Goal: Check status

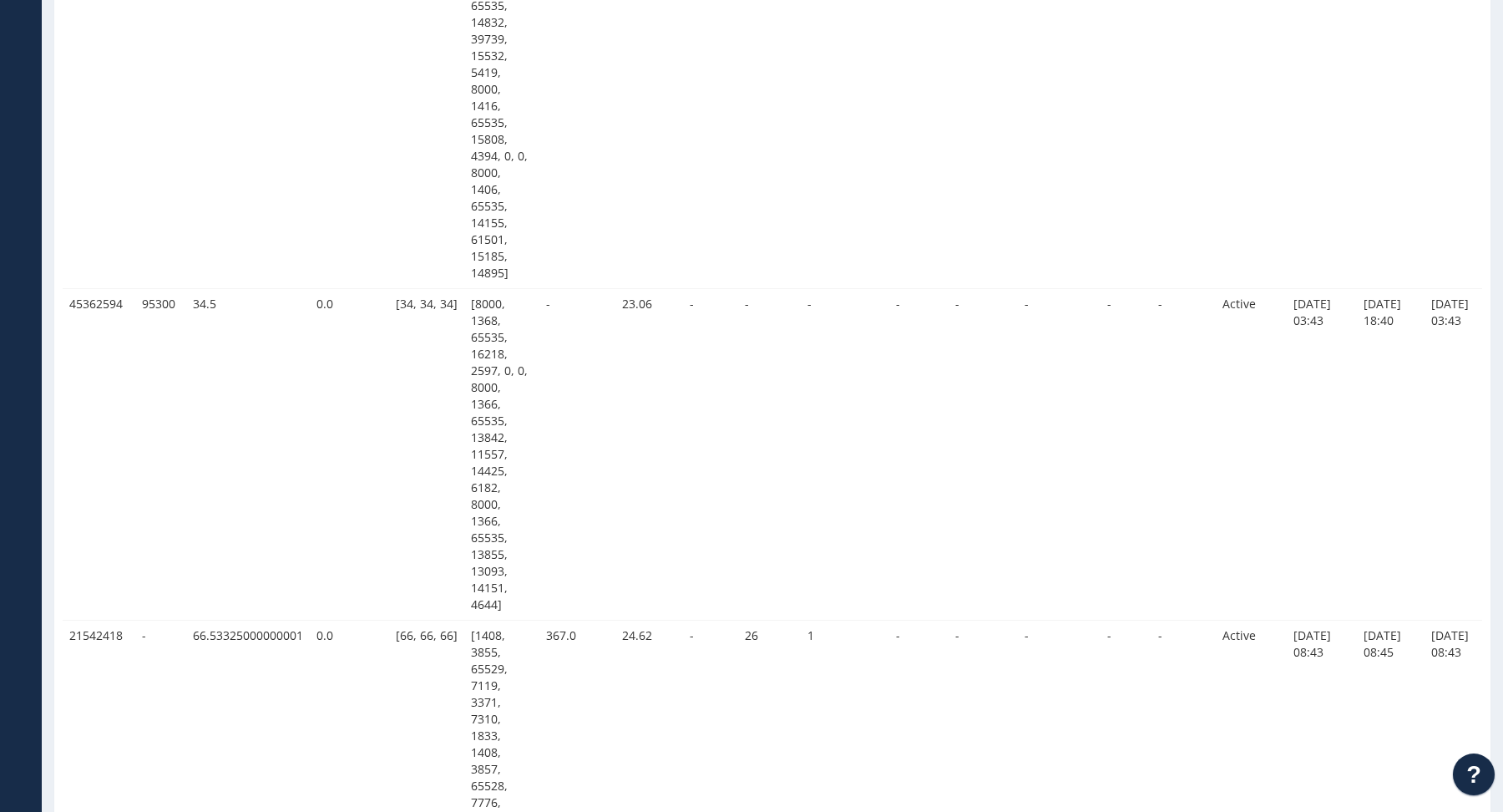
scroll to position [2541, 0]
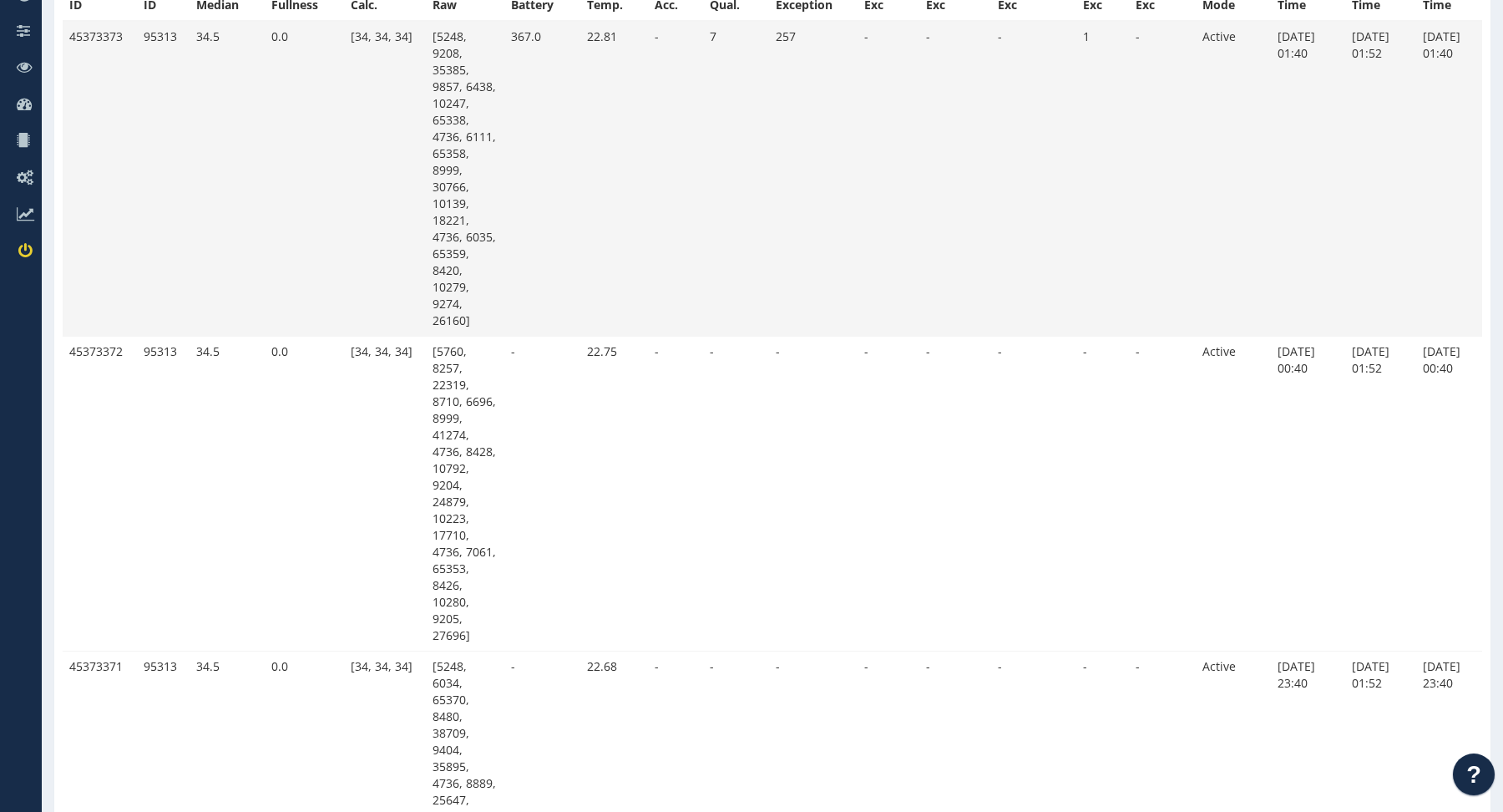
scroll to position [472, 0]
